Goal: Transaction & Acquisition: Purchase product/service

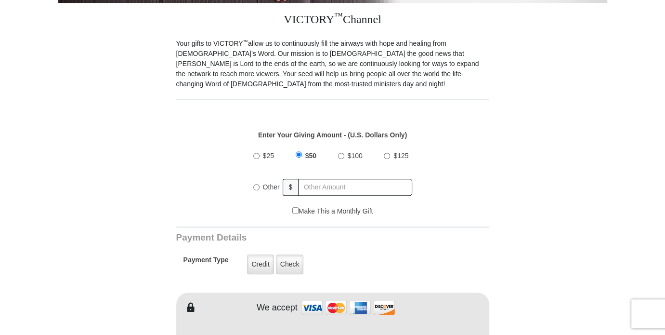
scroll to position [312, 0]
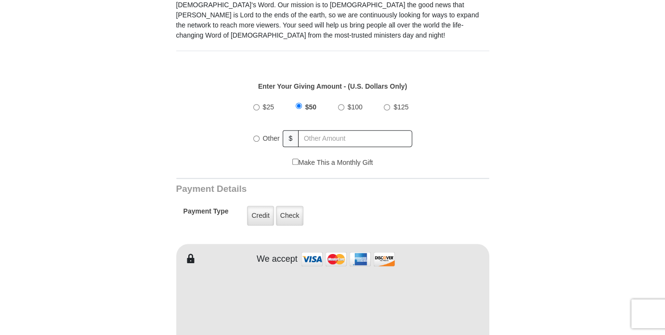
click at [340, 104] on input "$100" at bounding box center [341, 107] width 6 height 6
radio input "true"
click at [261, 206] on label "Credit" at bounding box center [260, 216] width 26 height 20
click at [0, 0] on input "Credit" at bounding box center [0, 0] width 0 height 0
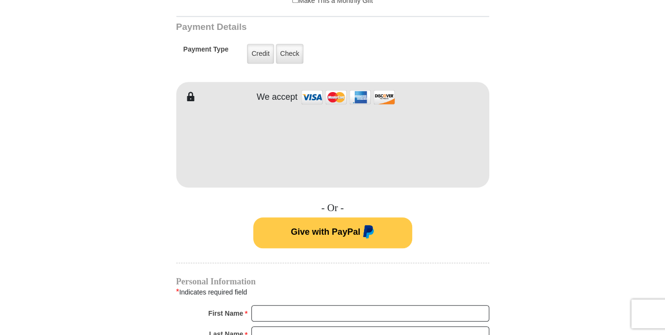
scroll to position [520, 0]
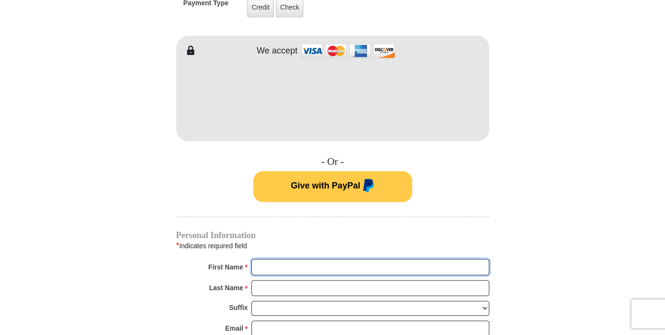
click at [278, 260] on input "First Name *" at bounding box center [370, 267] width 238 height 16
type input "Carmen"
type input "Ortiz"
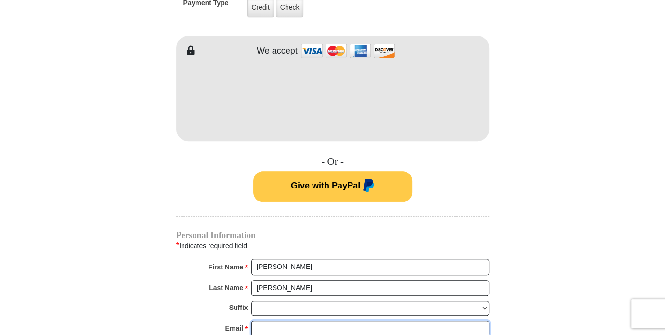
type input "zoefilled@aol.com"
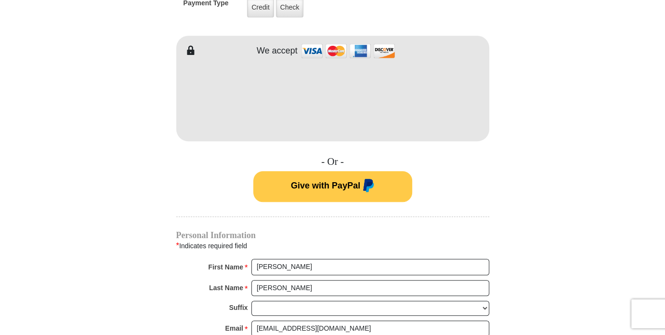
type input "PO Box 376"
type input "12 Deer Run Lane"
type input "Woodbourne"
select select "NY"
type input "12788"
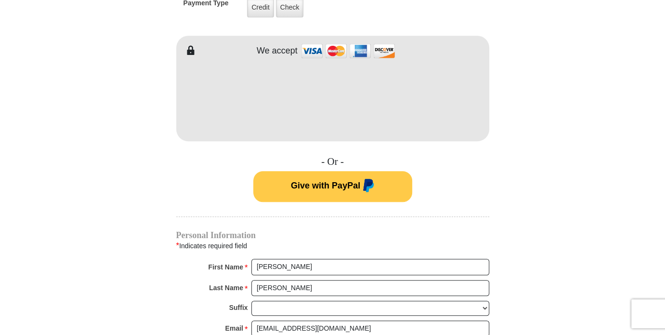
type input "8458074438"
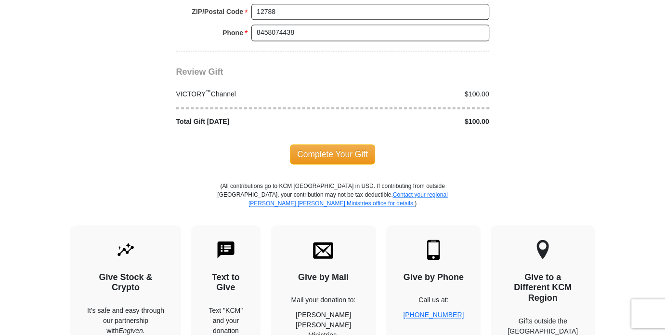
scroll to position [936, 0]
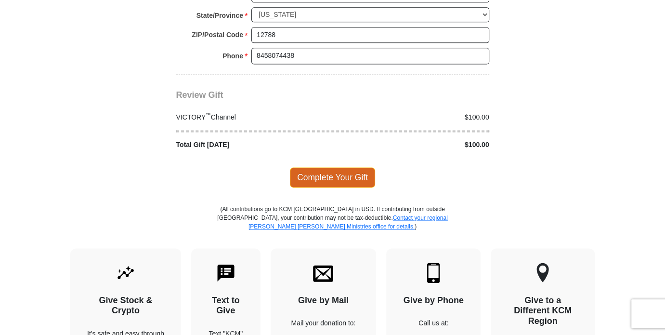
click at [320, 167] on span "Complete Your Gift" at bounding box center [332, 177] width 85 height 20
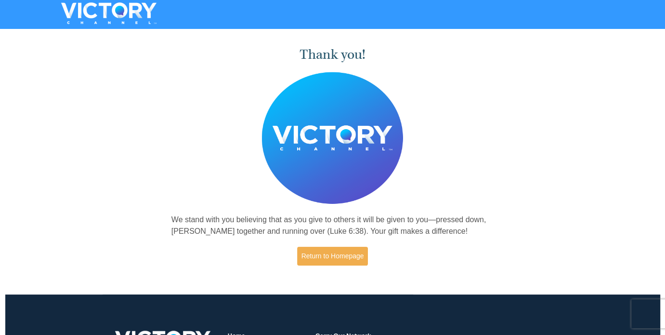
drag, startPoint x: 390, startPoint y: 132, endPoint x: 385, endPoint y: 100, distance: 32.1
click at [390, 130] on img at bounding box center [332, 138] width 142 height 132
